Goal: Transaction & Acquisition: Book appointment/travel/reservation

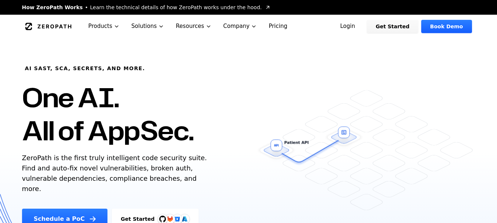
click at [447, 27] on link "Book Demo" at bounding box center [447, 26] width 50 height 13
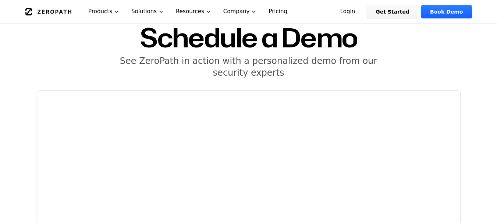
scroll to position [37, 0]
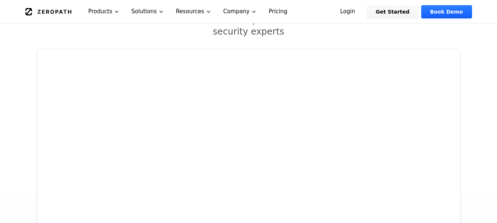
scroll to position [110, 0]
